Goal: Information Seeking & Learning: Check status

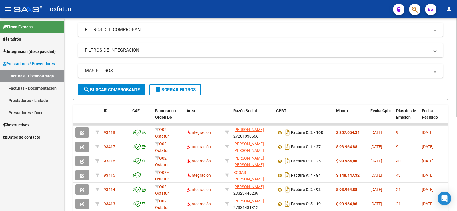
scroll to position [29, 0]
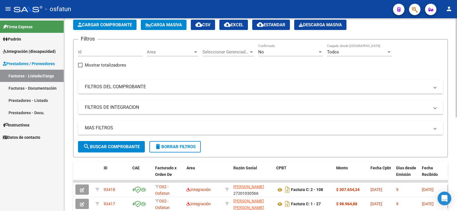
click at [230, 89] on mat-panel-title "FILTROS DEL COMPROBANTE" at bounding box center [257, 87] width 345 height 6
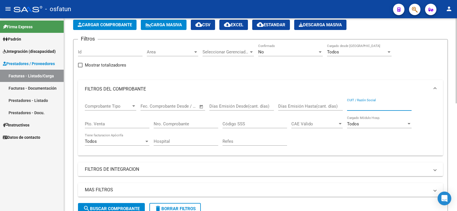
paste input "27-41601962-8"
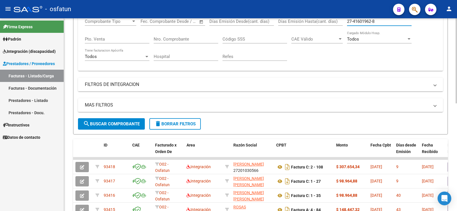
scroll to position [114, 0]
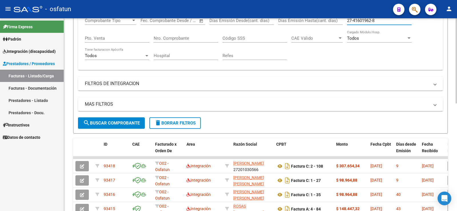
click at [124, 116] on div "MAS FILTROS Todos Con Doc. Respaldatoria Todos Con Trazabilidad Todos Asociado …" at bounding box center [260, 107] width 365 height 20
click at [123, 122] on span "search Buscar Comprobante" at bounding box center [111, 123] width 57 height 5
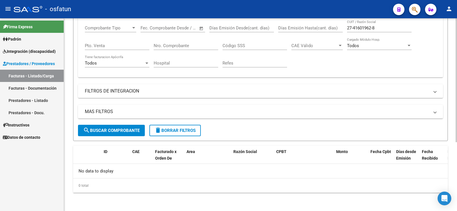
scroll to position [107, 0]
click at [354, 29] on input "27-41601962-8" at bounding box center [379, 27] width 65 height 5
click at [372, 28] on input "2741601962-8" at bounding box center [379, 27] width 65 height 5
drag, startPoint x: 378, startPoint y: 27, endPoint x: 251, endPoint y: 16, distance: 127.7
click at [332, 29] on div "Comprobante Tipo Comprobante Tipo Start date – End date Fec. Comprobante Desde …" at bounding box center [260, 46] width 351 height 53
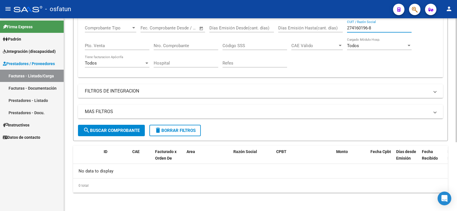
paste input "-41601962"
click at [373, 27] on input "27-41601962-8" at bounding box center [379, 27] width 65 height 5
click at [353, 28] on input "27-416019628" at bounding box center [379, 27] width 65 height 5
type input "27416019628"
click at [100, 131] on span "search Buscar Comprobante" at bounding box center [111, 130] width 57 height 5
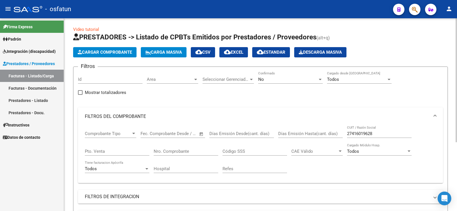
scroll to position [0, 0]
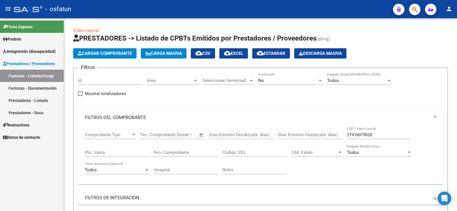
click at [24, 101] on link "Prestadores - Listado" at bounding box center [32, 100] width 64 height 12
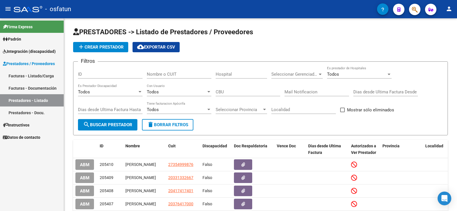
click at [19, 77] on link "Facturas - Listado/Carga" at bounding box center [32, 76] width 64 height 12
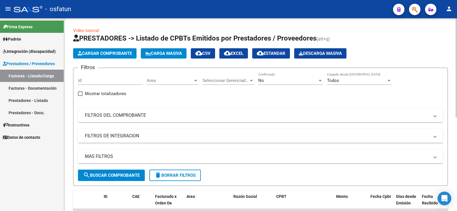
click at [231, 120] on mat-expansion-panel-header "FILTROS DEL COMPROBANTE" at bounding box center [260, 116] width 365 height 14
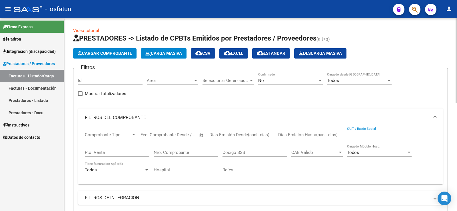
paste input "27-41601962-8"
click at [353, 135] on input "27-41601962-8" at bounding box center [379, 134] width 65 height 5
click at [371, 133] on input "2741601962-8" at bounding box center [379, 134] width 65 height 5
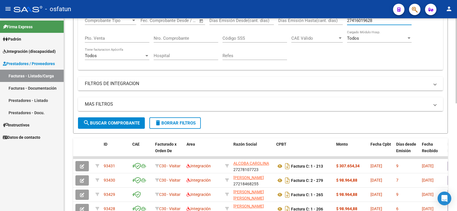
click at [115, 121] on span "search Buscar Comprobante" at bounding box center [111, 123] width 57 height 5
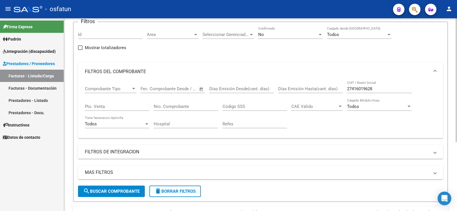
scroll to position [57, 0]
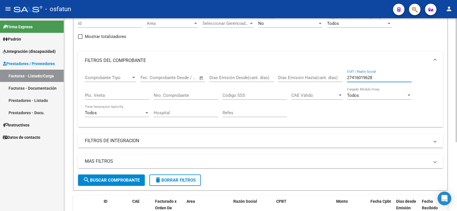
drag, startPoint x: 379, startPoint y: 77, endPoint x: 319, endPoint y: 79, distance: 60.3
click at [319, 79] on div "Comprobante Tipo Comprobante Tipo Start date – End date Fec. Comprobante Desde …" at bounding box center [260, 96] width 351 height 53
type input "ACTIS VICTORIA"
click at [134, 181] on span "search Buscar Comprobante" at bounding box center [111, 180] width 57 height 5
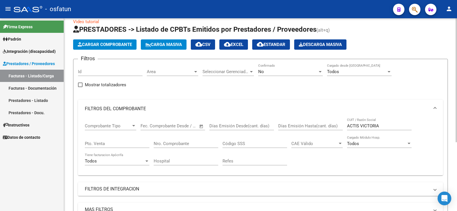
scroll to position [0, 0]
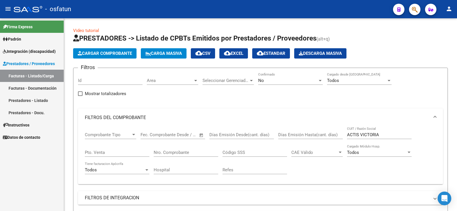
click at [36, 111] on link "Prestadores - Docu." at bounding box center [32, 113] width 64 height 12
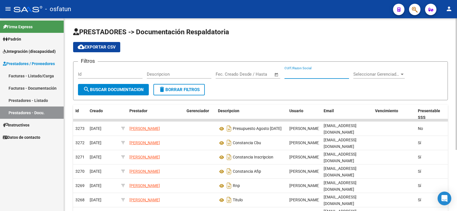
paste input "27-41601962-8"
click at [292, 74] on input "27-41601962-8" at bounding box center [317, 74] width 65 height 5
click at [291, 74] on input "27-41601962-8" at bounding box center [317, 74] width 65 height 5
click at [309, 73] on input "2741601962-8" at bounding box center [317, 74] width 65 height 5
type input "27416019628"
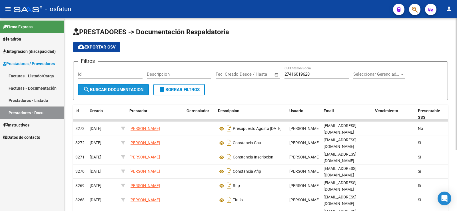
click at [120, 89] on span "search Buscar Documentacion" at bounding box center [113, 89] width 61 height 5
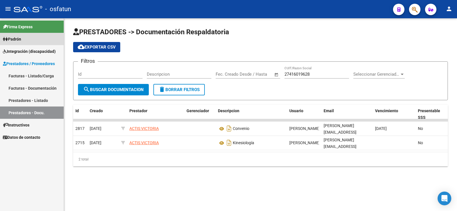
click at [27, 41] on link "Padrón" at bounding box center [32, 39] width 64 height 12
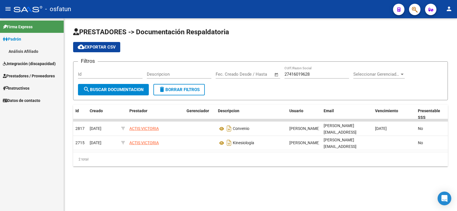
click at [30, 50] on link "Análisis Afiliado" at bounding box center [32, 51] width 64 height 12
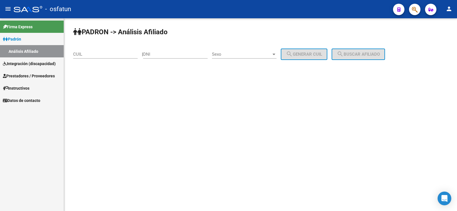
click at [105, 52] on input "CUIL" at bounding box center [105, 54] width 65 height 5
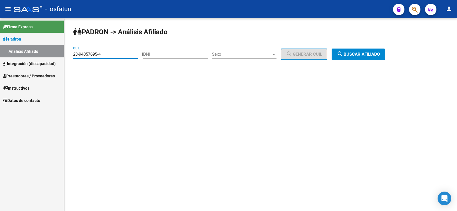
type input "23-94057695-4"
click at [380, 53] on span "search Buscar afiliado" at bounding box center [358, 54] width 43 height 5
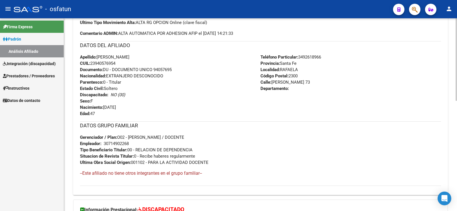
scroll to position [258, 0]
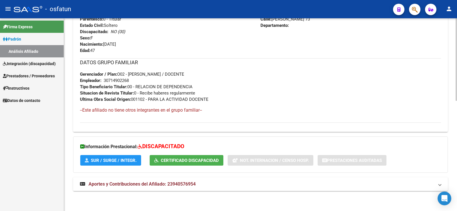
click at [123, 159] on span "SUR / SURGE / INTEGR." at bounding box center [114, 160] width 46 height 5
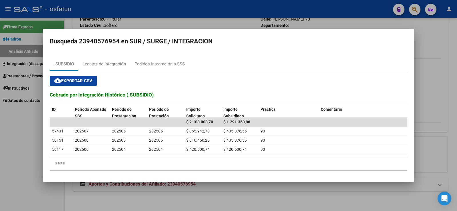
click at [26, 124] on div at bounding box center [228, 105] width 457 height 211
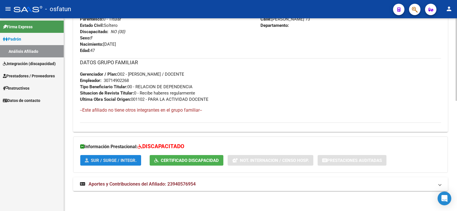
click at [120, 161] on span "SUR / SURGE / INTEGR." at bounding box center [114, 160] width 46 height 5
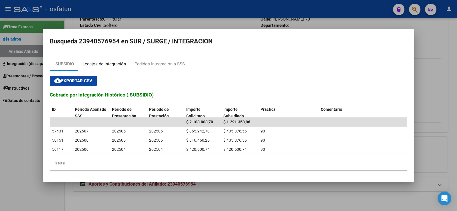
click at [103, 60] on div "Legajos de Integración" at bounding box center [104, 64] width 52 height 14
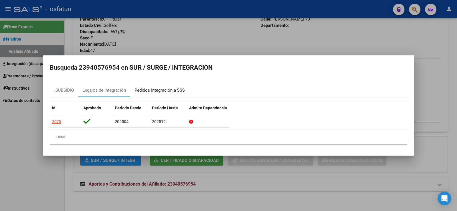
click at [151, 90] on div "Pedidos Integración a SSS" at bounding box center [160, 90] width 50 height 7
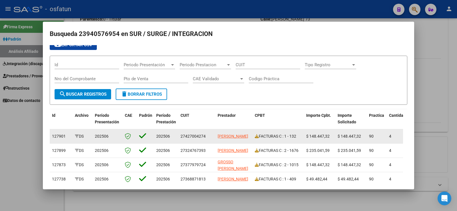
scroll to position [0, 0]
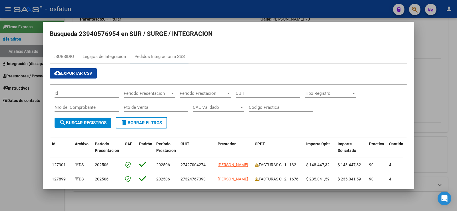
click at [22, 129] on div at bounding box center [228, 105] width 457 height 211
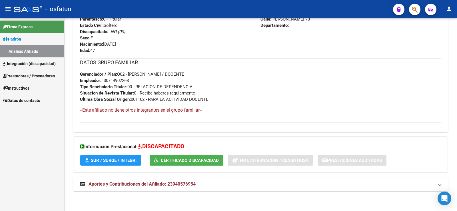
click at [25, 75] on span "Prestadores / Proveedores" at bounding box center [29, 76] width 52 height 6
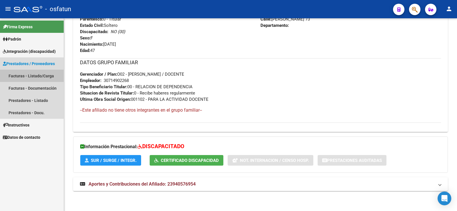
click at [30, 77] on link "Facturas - Listado/Carga" at bounding box center [32, 76] width 64 height 12
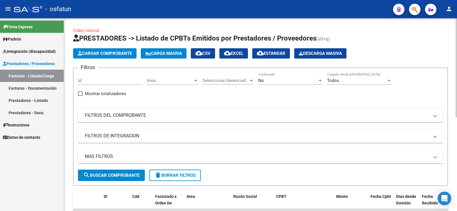
click at [217, 79] on span "Seleccionar Gerenciador" at bounding box center [226, 80] width 46 height 5
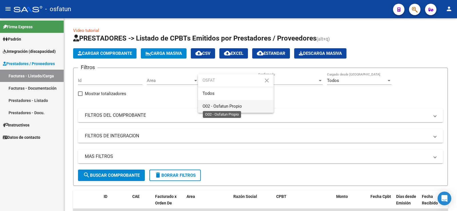
type input "OSFAT"
click at [223, 104] on span "O02 - Osfatun Propio" at bounding box center [222, 106] width 39 height 5
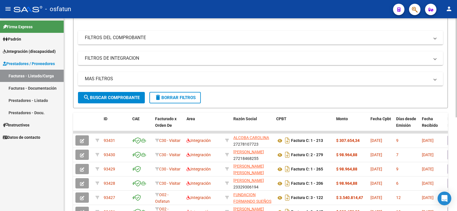
scroll to position [86, 0]
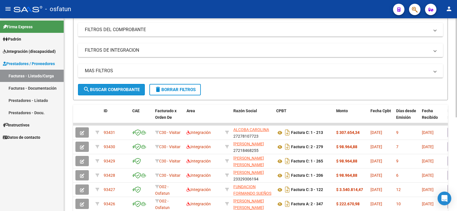
click at [122, 92] on span "search Buscar Comprobante" at bounding box center [111, 89] width 57 height 5
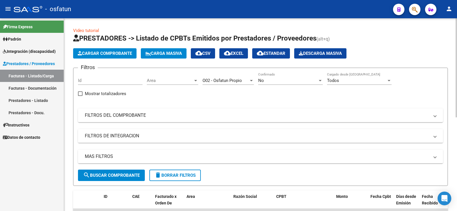
scroll to position [29, 0]
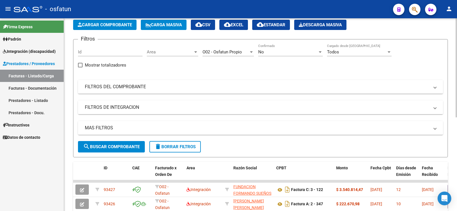
click at [260, 112] on mat-expansion-panel-header "FILTROS DE INTEGRACION" at bounding box center [260, 108] width 365 height 14
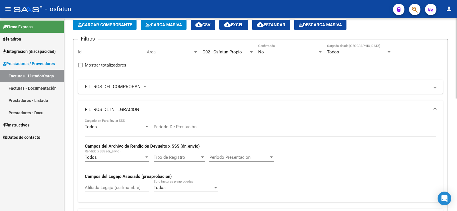
scroll to position [57, 0]
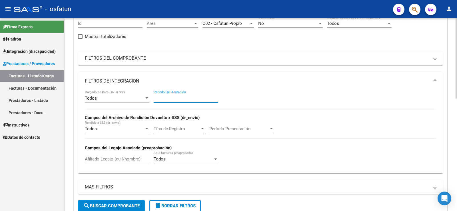
click at [183, 98] on input "Período De Prestación" at bounding box center [186, 98] width 65 height 5
type input "202507"
click at [111, 159] on input "Afiliado Legajo (cuil/nombre)" at bounding box center [117, 159] width 65 height 5
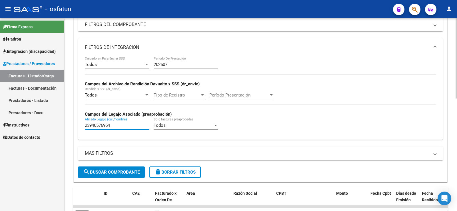
scroll to position [143, 0]
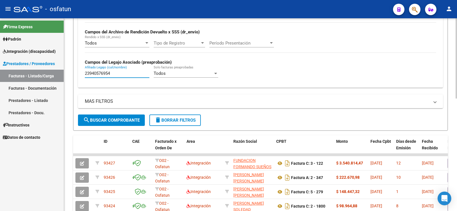
type input "23940576954"
click at [125, 121] on span "search Buscar Comprobante" at bounding box center [111, 120] width 57 height 5
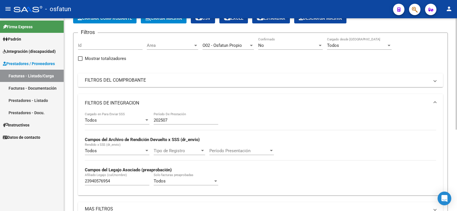
scroll to position [27, 0]
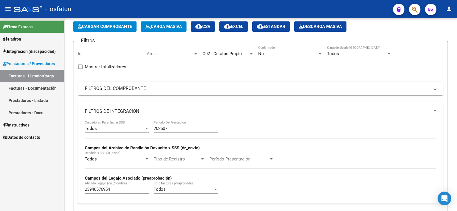
click at [29, 113] on link "Prestadores - Docu." at bounding box center [32, 113] width 64 height 12
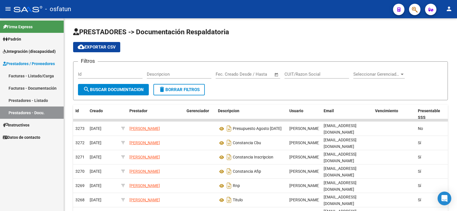
click at [31, 76] on link "Facturas - Listado/Carga" at bounding box center [32, 76] width 64 height 12
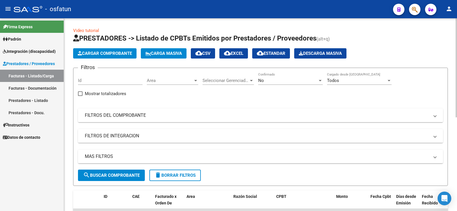
click at [196, 117] on mat-panel-title "FILTROS DEL COMPROBANTE" at bounding box center [257, 115] width 345 height 6
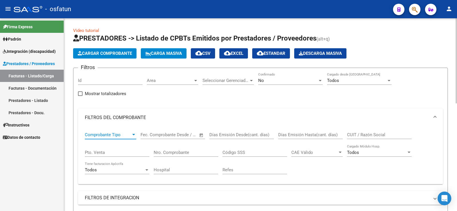
click at [130, 136] on span "Comprobante Tipo" at bounding box center [108, 134] width 46 height 5
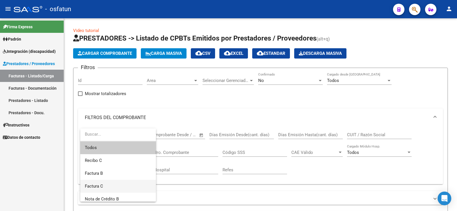
click at [114, 189] on span "Factura C" at bounding box center [118, 186] width 67 height 13
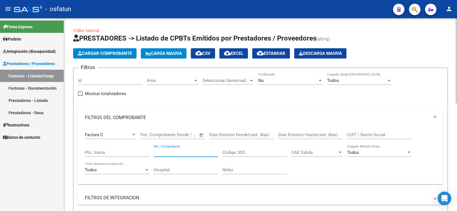
click at [165, 151] on input "Nro. Comprobante" at bounding box center [186, 152] width 65 height 5
type input "00002"
type input "00001"
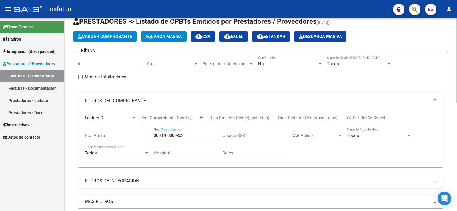
scroll to position [57, 0]
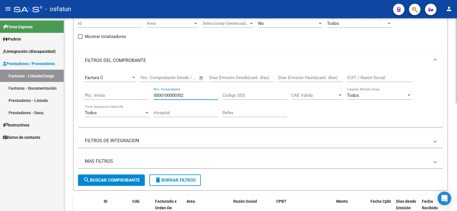
type input "0000100000302"
click at [119, 185] on button "search Buscar Comprobante" at bounding box center [111, 180] width 67 height 11
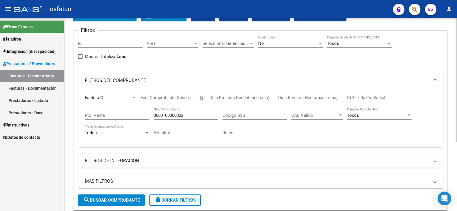
scroll to position [21, 0]
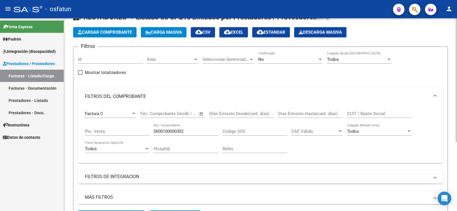
drag, startPoint x: 189, startPoint y: 128, endPoint x: 185, endPoint y: 131, distance: 5.0
click at [176, 131] on div "0000100000302 Nro. Comprobante" at bounding box center [186, 129] width 65 height 12
drag, startPoint x: 185, startPoint y: 131, endPoint x: 52, endPoint y: 131, distance: 133.2
click at [52, 131] on mat-sidenav-container "Firma Express Padrón Análisis Afiliado Integración (discapacidad) Estado Presen…" at bounding box center [228, 114] width 457 height 193
paste input "27-32476739-3"
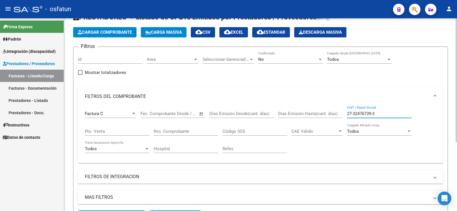
click at [354, 114] on input "27-32476739-3" at bounding box center [379, 113] width 65 height 5
click at [373, 112] on input "2732476739-3" at bounding box center [379, 113] width 65 height 5
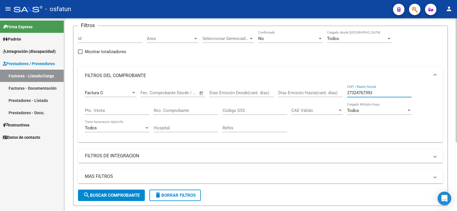
scroll to position [50, 0]
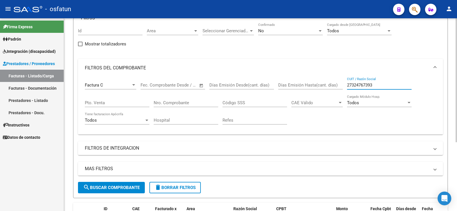
type input "27324767393"
click at [112, 187] on span "search Buscar Comprobante" at bounding box center [111, 187] width 57 height 5
